Goal: Task Accomplishment & Management: Complete application form

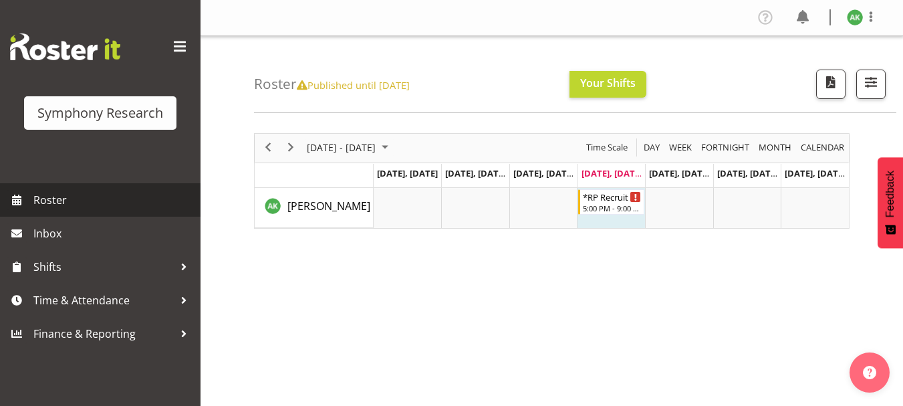
click at [57, 202] on span "Roster" at bounding box center [113, 200] width 160 height 20
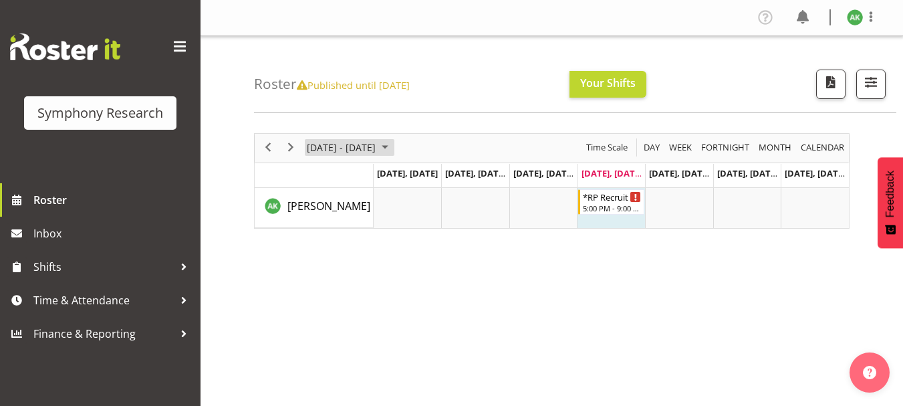
click at [393, 148] on span "October 2025" at bounding box center [385, 147] width 16 height 17
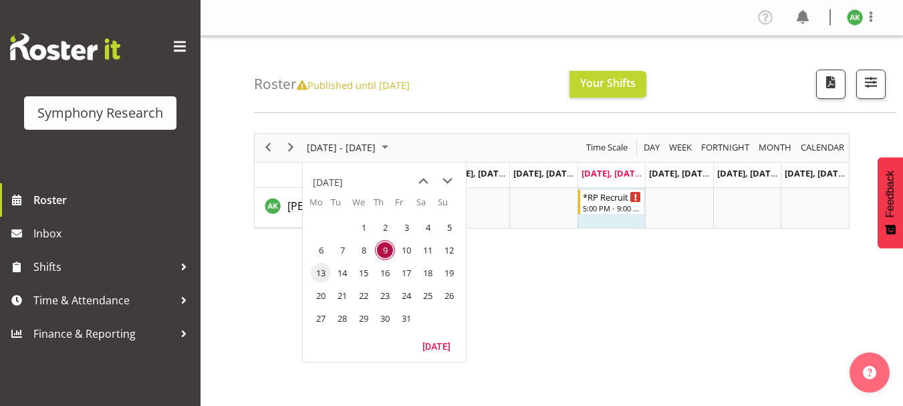
click at [319, 275] on span "13" at bounding box center [321, 273] width 20 height 20
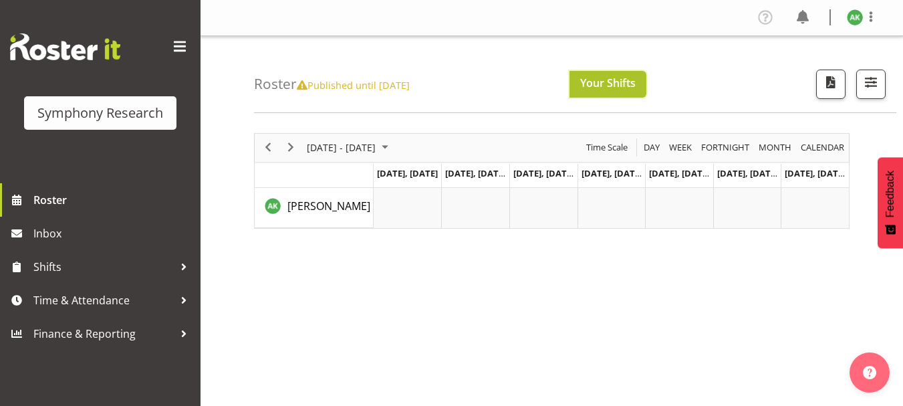
click at [609, 83] on span "Your Shifts" at bounding box center [607, 82] width 55 height 15
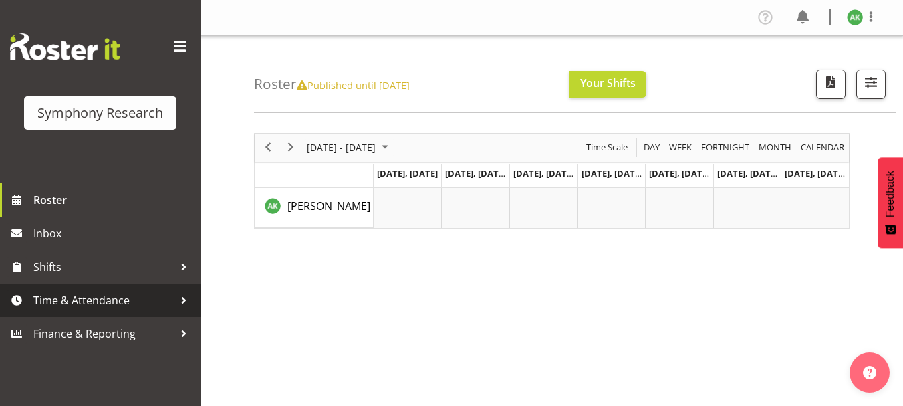
click at [106, 302] on span "Time & Attendance" at bounding box center [103, 300] width 140 height 20
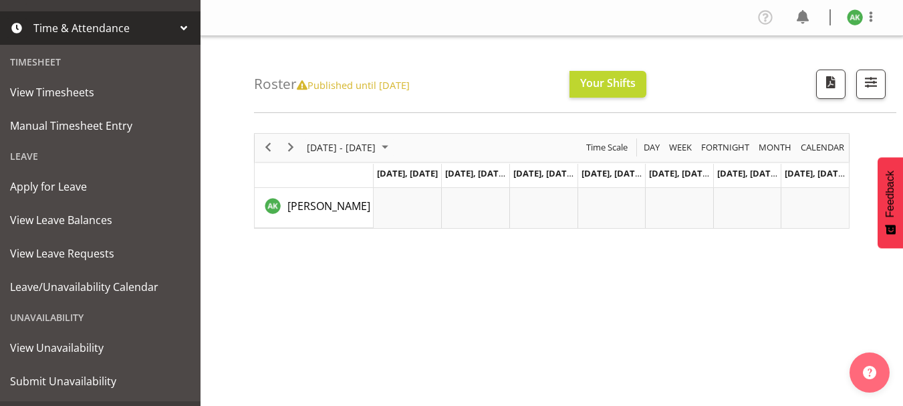
scroll to position [267, 0]
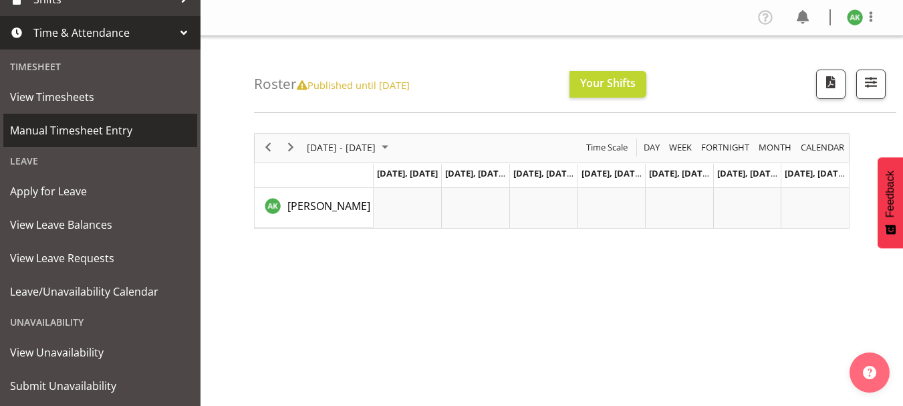
click at [98, 128] on span "Manual Timesheet Entry" at bounding box center [100, 130] width 180 height 20
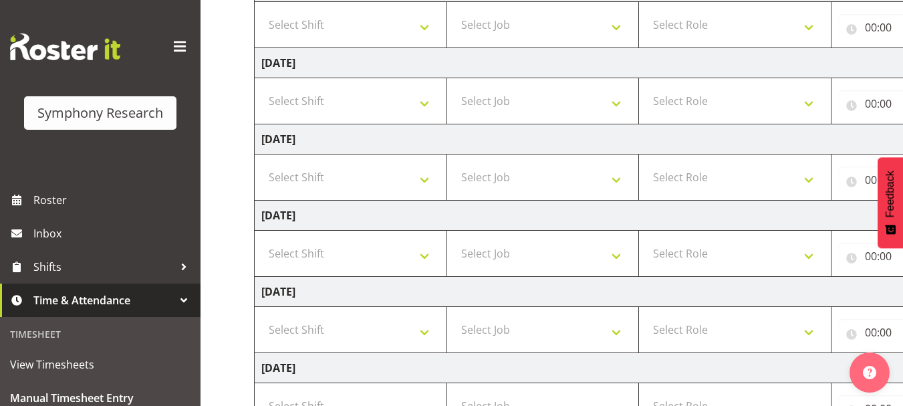
scroll to position [222, 0]
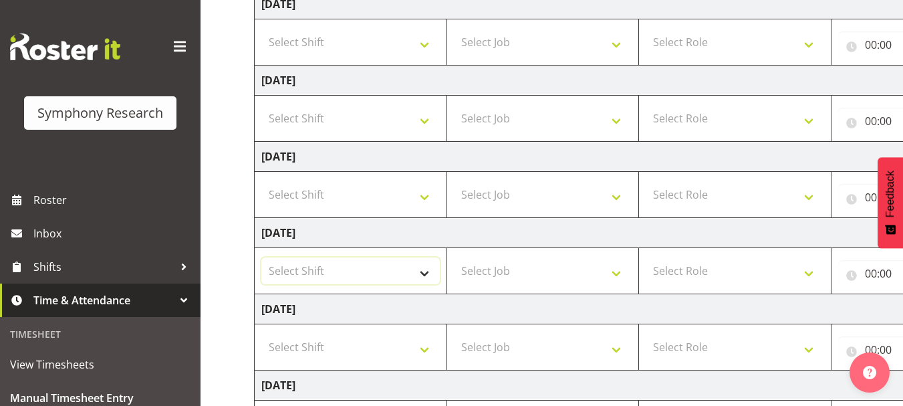
click at [428, 271] on select "Select Shift !!Weekend Residential (Roster IT Shift Label) *Business 9/10am ~ 4…" at bounding box center [350, 270] width 178 height 27
select select "48116"
click at [261, 257] on select "Select Shift !!Weekend Residential (Roster IT Shift Label) *Business 9/10am ~ 4…" at bounding box center [350, 270] width 178 height 27
click at [617, 276] on select "Select Job 550060 IF Admin 553492 World Poll Aus Wave 2 Main 2025 553493 World …" at bounding box center [543, 270] width 178 height 27
select select "10575"
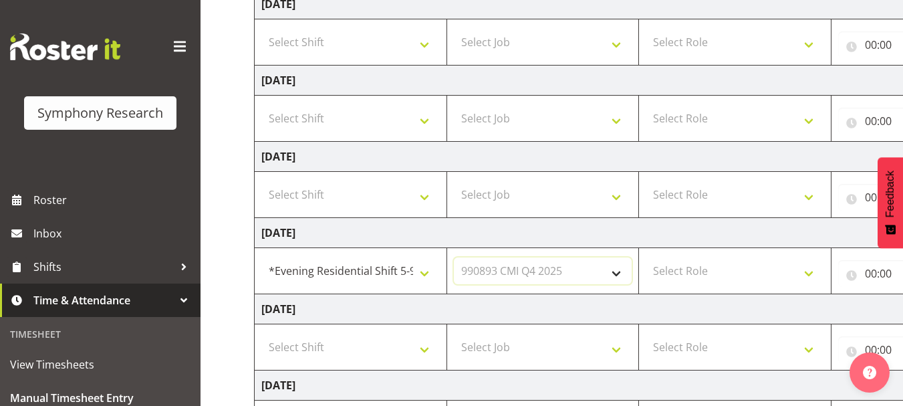
click at [454, 257] on select "Select Job 550060 IF Admin 553492 World Poll Aus Wave 2 Main 2025 553493 World …" at bounding box center [543, 270] width 178 height 27
click at [810, 272] on select "Select Role Briefing Interviewing" at bounding box center [734, 270] width 178 height 27
select select "47"
click at [645, 257] on select "Select Role Briefing Interviewing" at bounding box center [734, 270] width 178 height 27
click at [171, 45] on span at bounding box center [179, 46] width 21 height 21
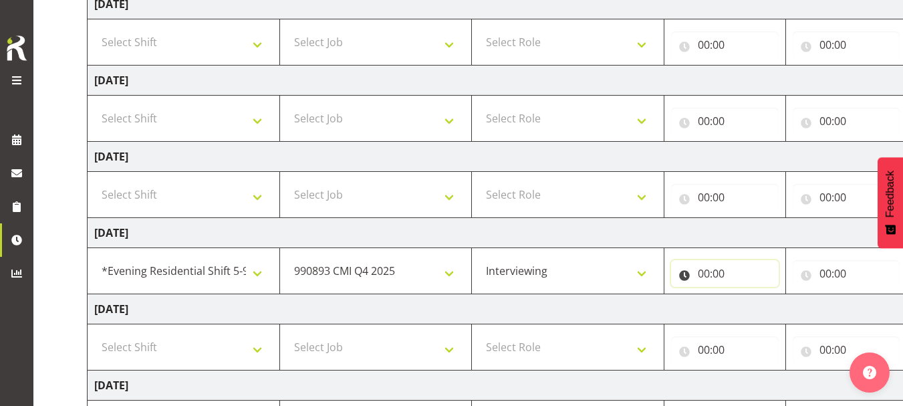
click at [708, 275] on input "00:00" at bounding box center [725, 273] width 108 height 27
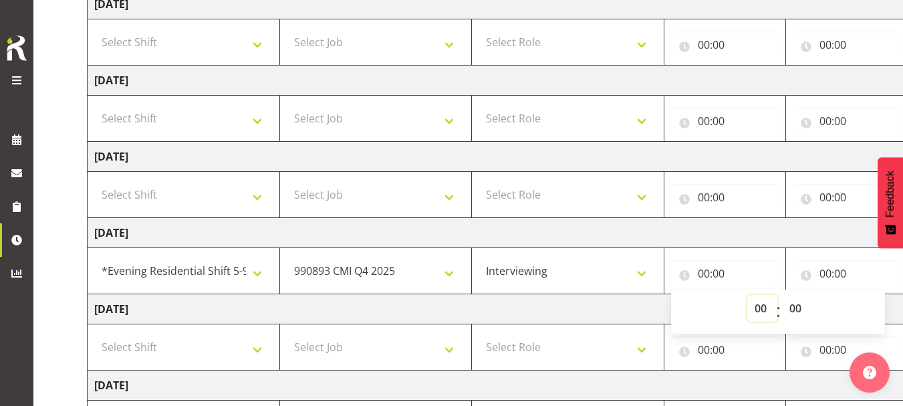
click at [758, 309] on select "00 01 02 03 04 05 06 07 08 09 10 11 12 13 14 15 16 17 18 19 20 21 22 23" at bounding box center [762, 308] width 30 height 27
select select "17"
click at [747, 295] on select "00 01 02 03 04 05 06 07 08 09 10 11 12 13 14 15 16 17 18 19 20 21 22 23" at bounding box center [762, 308] width 30 height 27
type input "17:00"
click at [891, 313] on td "[DATE]" at bounding box center [555, 309] width 935 height 30
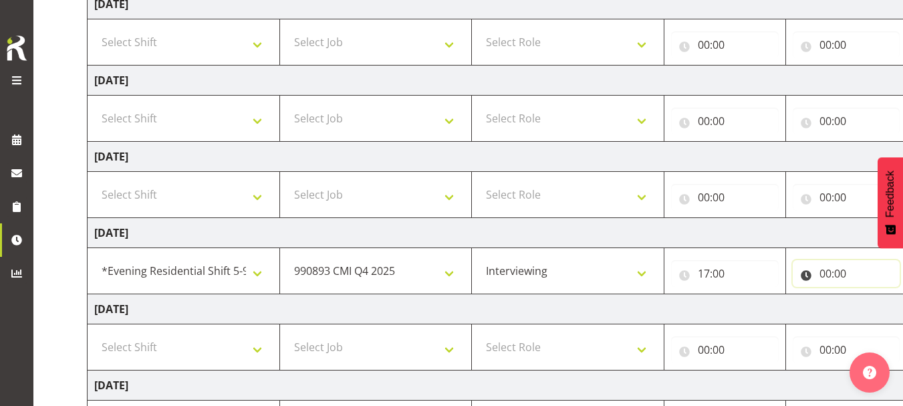
click at [822, 272] on input "00:00" at bounding box center [846, 273] width 108 height 27
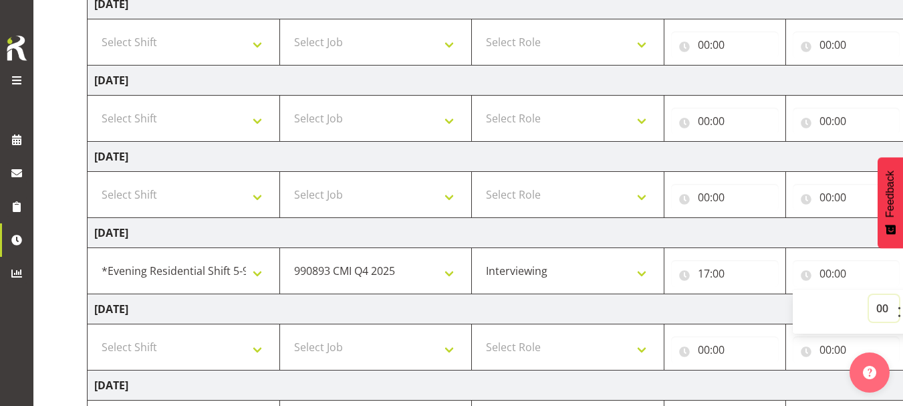
click at [875, 313] on select "00 01 02 03 04 05 06 07 08 09 10 11 12 13 14 15 16 17 18 19 20 21 22 23" at bounding box center [884, 308] width 30 height 27
click at [878, 309] on select "00 01 02 03 04 05 06 07 08 09 10 11 12 13 14 15 16 17 18 19 20 21 22 23" at bounding box center [884, 308] width 30 height 27
select select "21"
click at [869, 295] on select "00 01 02 03 04 05 06 07 08 09 10 11 12 13 14 15 16 17 18 19 20 21 22 23" at bounding box center [884, 308] width 30 height 27
type input "21:00"
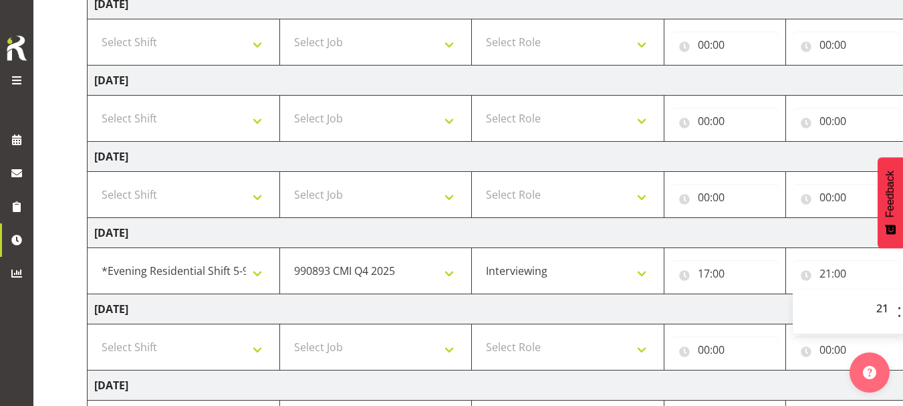
click at [725, 307] on td "[DATE]" at bounding box center [555, 309] width 935 height 30
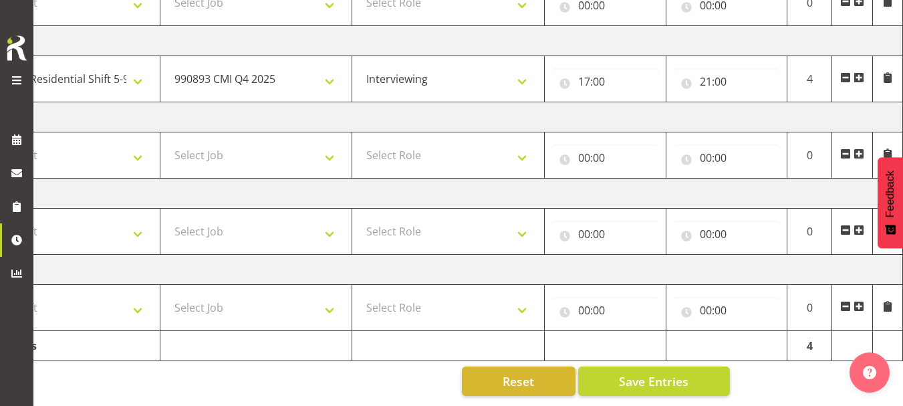
scroll to position [424, 0]
click at [663, 374] on span "Save Entries" at bounding box center [653, 380] width 69 height 17
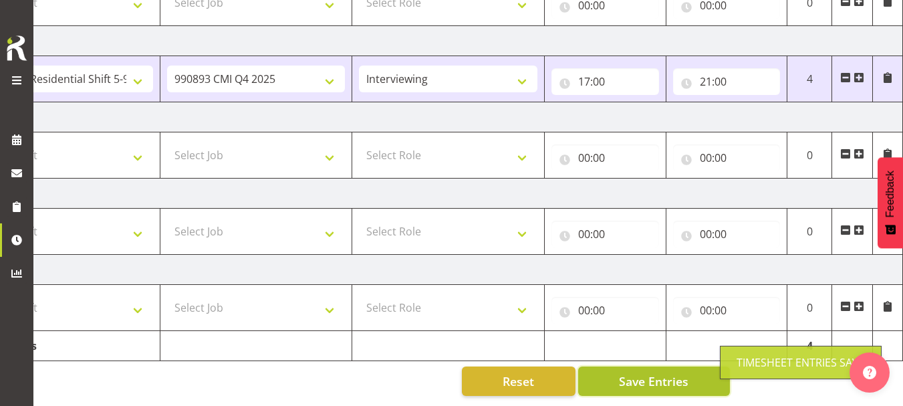
click at [663, 374] on span "Save Entries" at bounding box center [653, 380] width 69 height 17
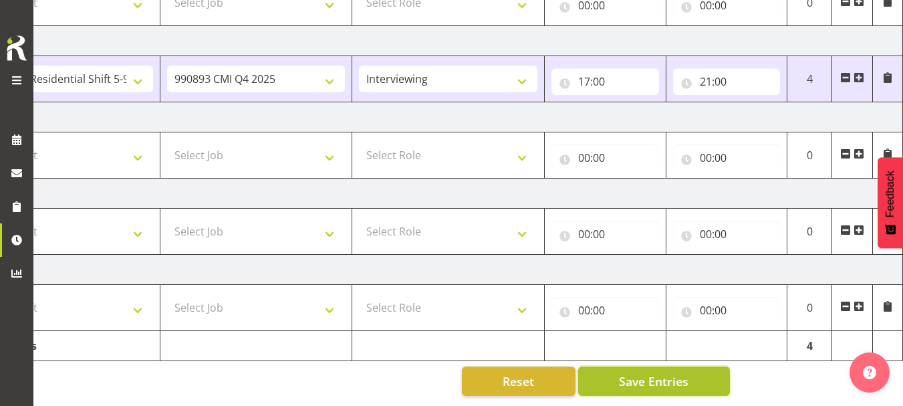
click at [661, 372] on span "Save Entries" at bounding box center [653, 380] width 69 height 17
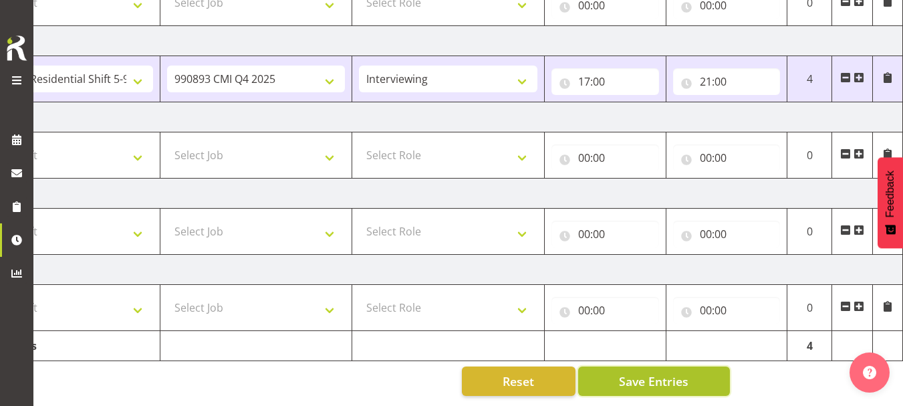
click at [661, 372] on span "Save Entries" at bounding box center [653, 380] width 69 height 17
